Goal: Task Accomplishment & Management: Use online tool/utility

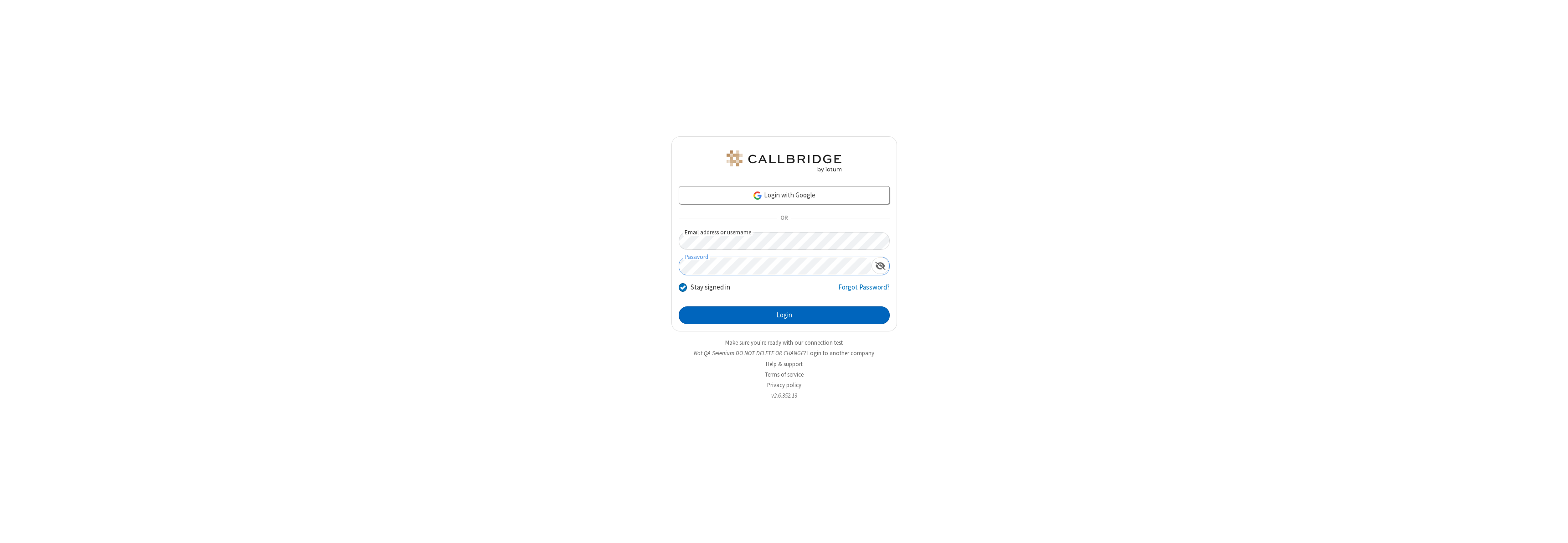
click at [784, 315] on button "Login" at bounding box center [784, 315] width 211 height 18
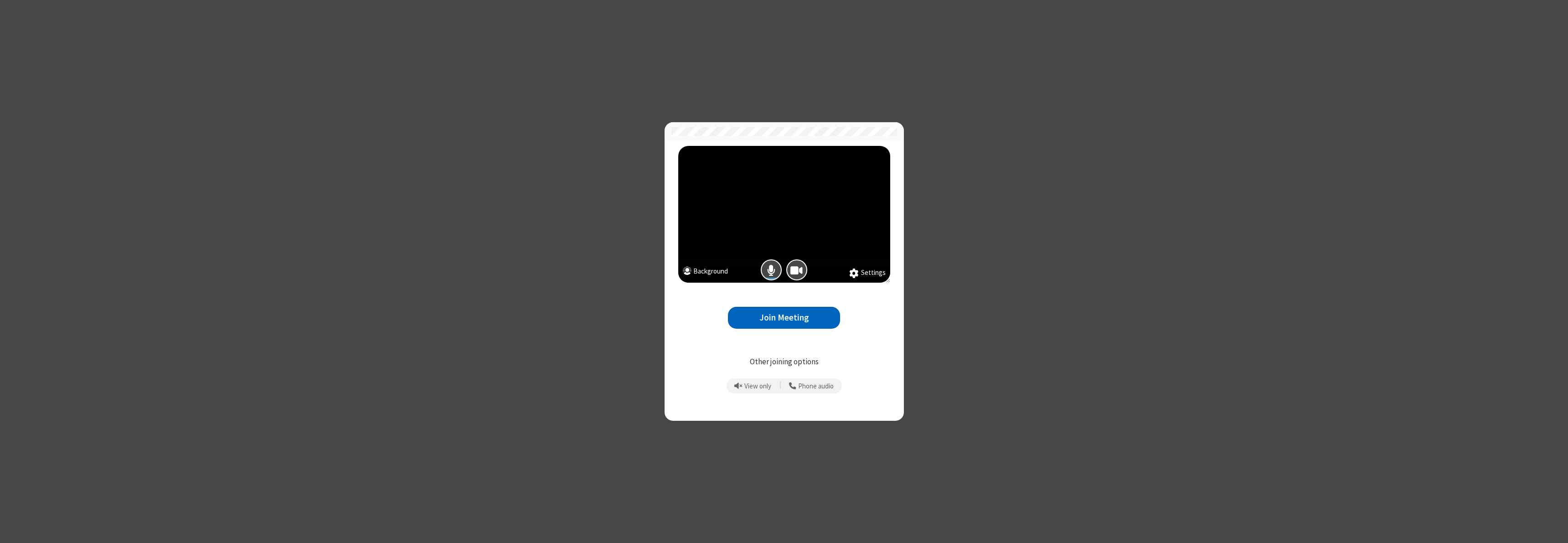
click at [784, 317] on button "Join Meeting" at bounding box center [783, 318] width 112 height 23
